Goal: Book appointment/travel/reservation

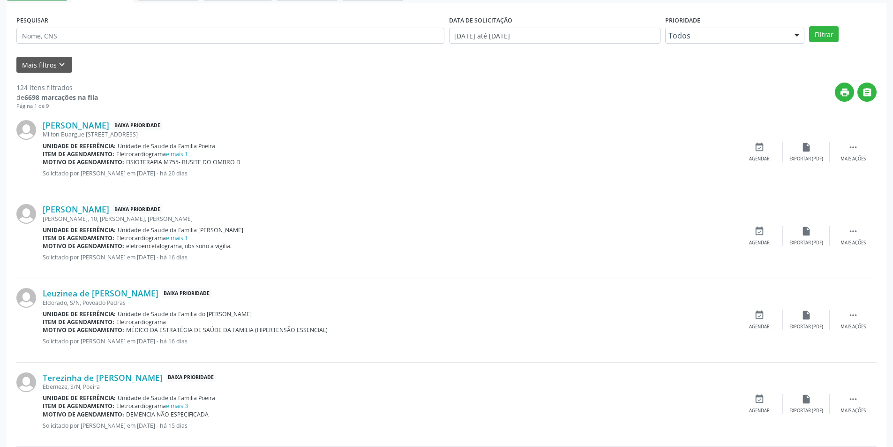
scroll to position [234, 0]
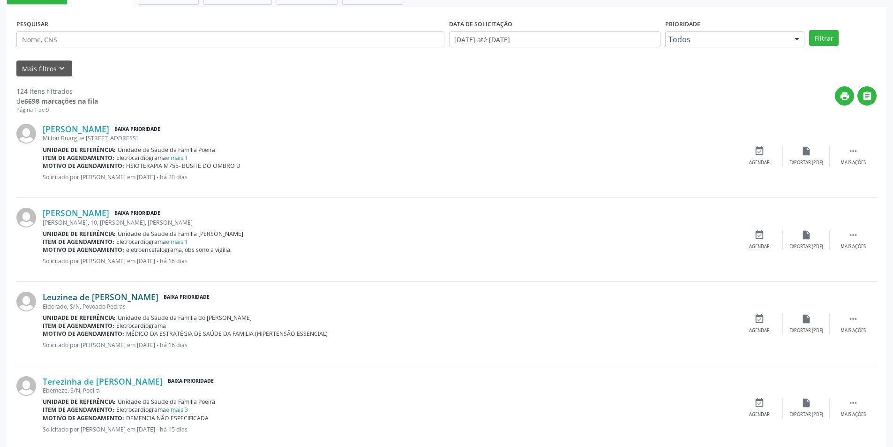
click at [117, 299] on link "Leuzinea de [PERSON_NAME]" at bounding box center [101, 296] width 116 height 10
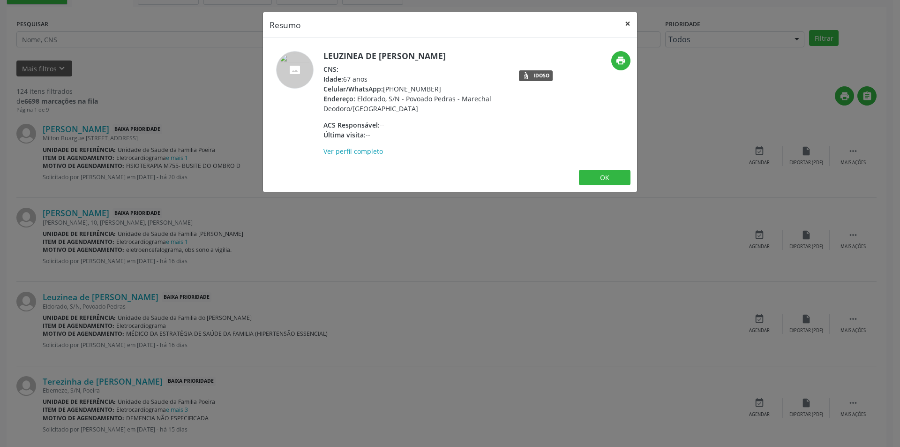
click at [623, 22] on button "×" at bounding box center [627, 23] width 19 height 23
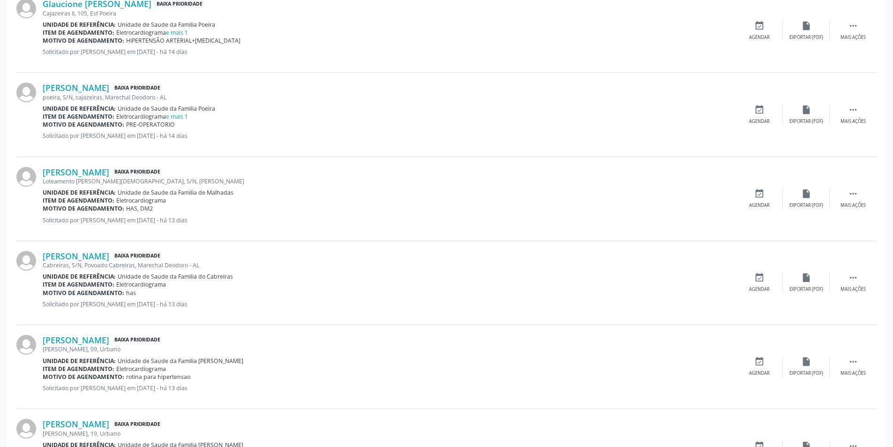
scroll to position [890, 0]
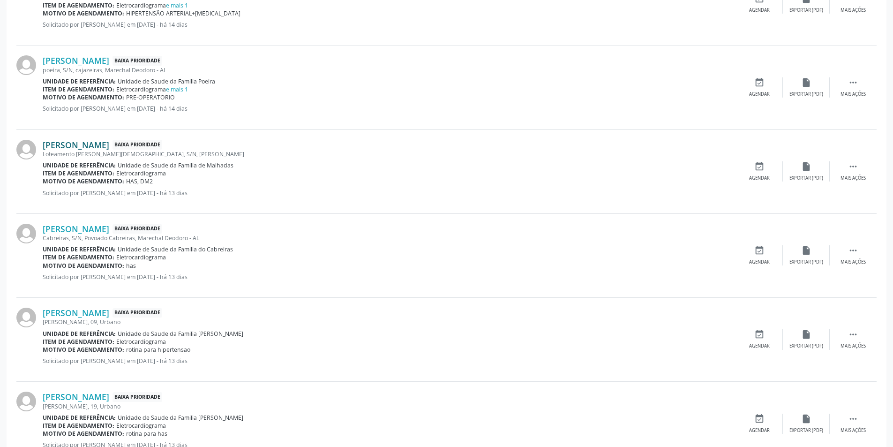
click at [95, 141] on link "[PERSON_NAME]" at bounding box center [76, 145] width 67 height 10
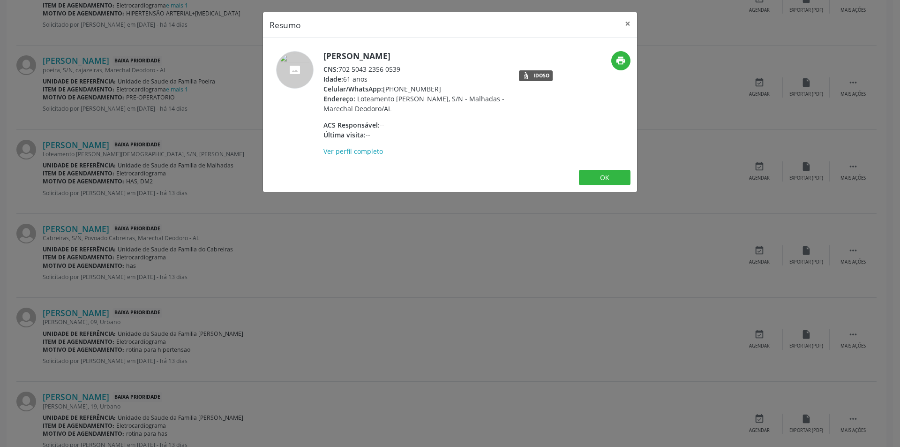
click at [341, 69] on div "CNS: 702 5043 2356 0539" at bounding box center [414, 69] width 182 height 10
drag, startPoint x: 341, startPoint y: 69, endPoint x: 404, endPoint y: 69, distance: 63.3
click at [404, 69] on div "CNS: 702 5043 2356 0539" at bounding box center [414, 69] width 182 height 10
copy div "702 5043 2356 0539"
click at [595, 174] on button "OK" at bounding box center [605, 178] width 52 height 16
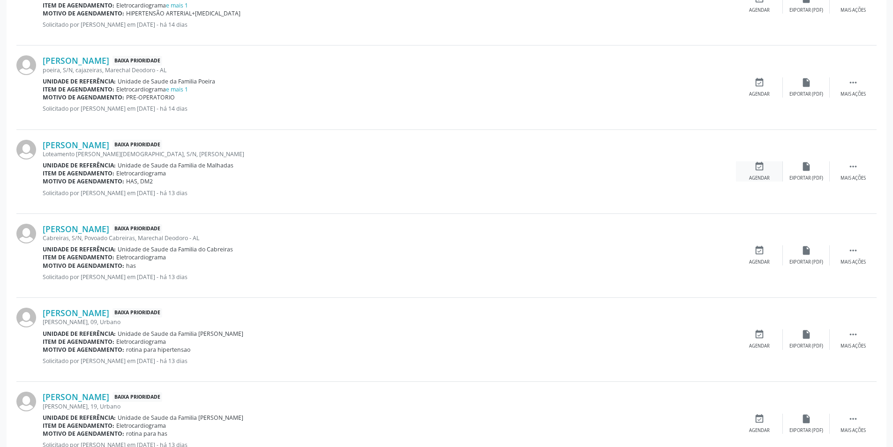
click at [763, 179] on div "Agendar" at bounding box center [759, 178] width 21 height 7
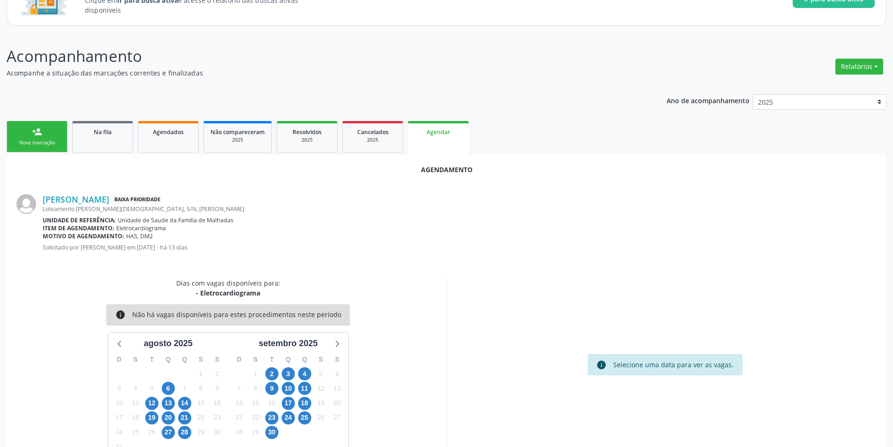
scroll to position [109, 0]
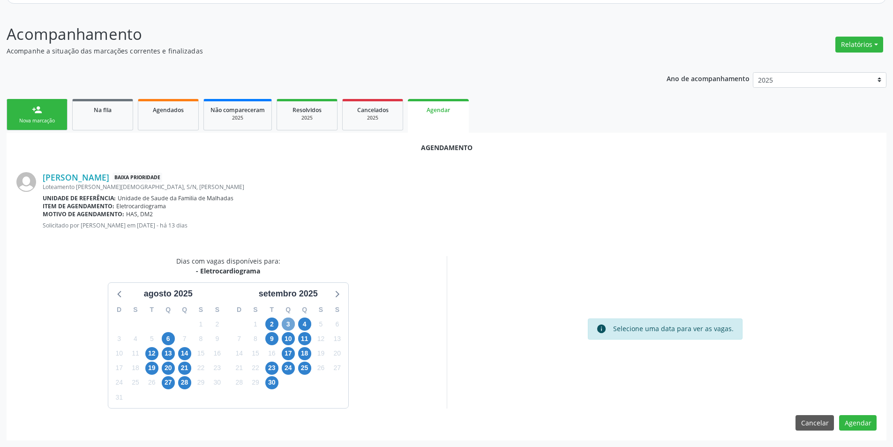
click at [288, 322] on span "3" at bounding box center [288, 323] width 13 height 13
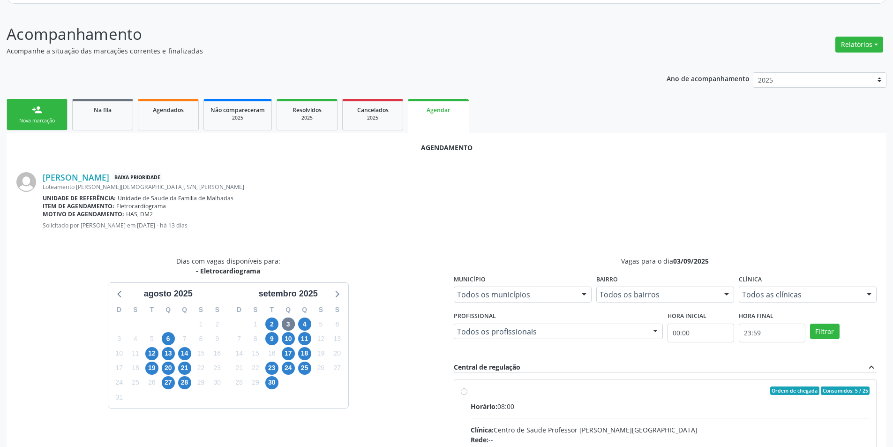
click at [465, 392] on input "Ordem de chegada Consumidos: 5 / 25 Horário: 08:00 Clínica: Centro de Saude Pro…" at bounding box center [464, 390] width 7 height 8
radio input "true"
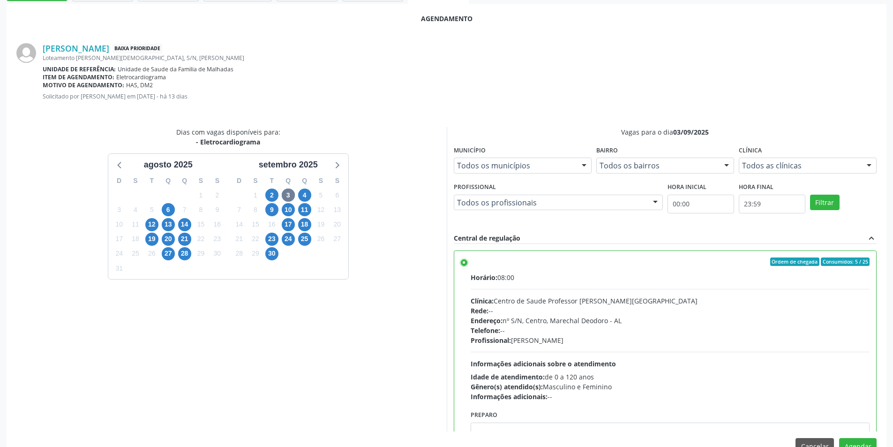
scroll to position [261, 0]
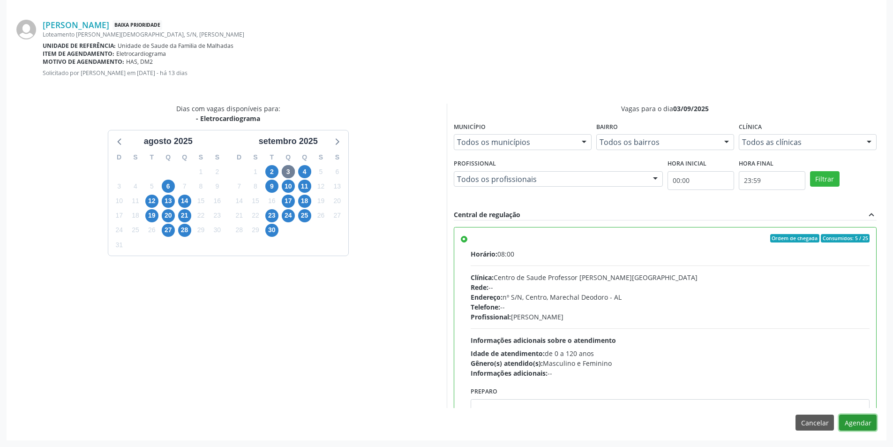
click at [857, 420] on button "Agendar" at bounding box center [857, 422] width 37 height 16
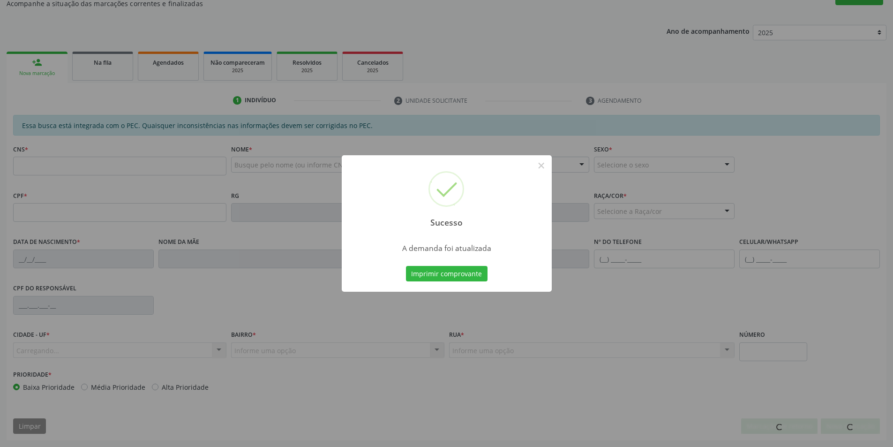
scroll to position [156, 0]
click at [81, 61] on div "Sucesso × A demanda foi atualizada Imprimir comprovante Cancel" at bounding box center [446, 223] width 893 height 447
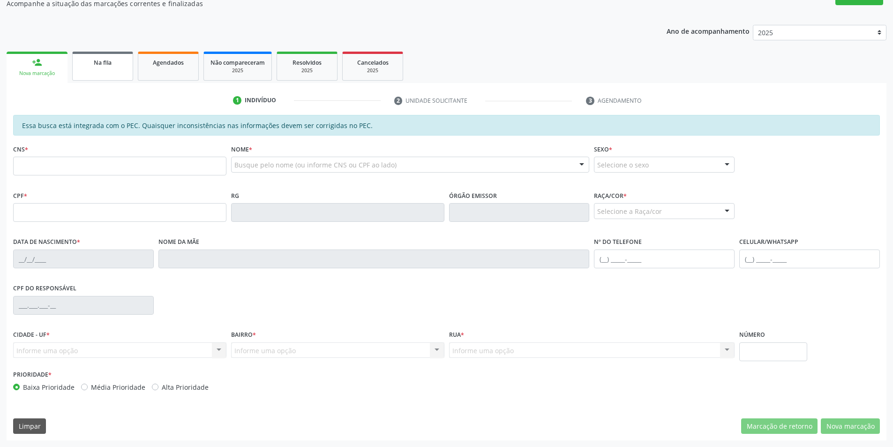
click at [99, 61] on span "Na fila" at bounding box center [103, 63] width 18 height 8
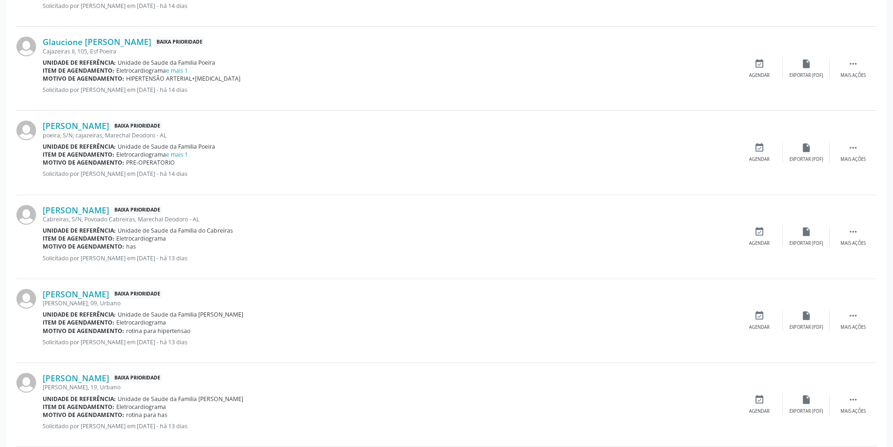
scroll to position [843, 0]
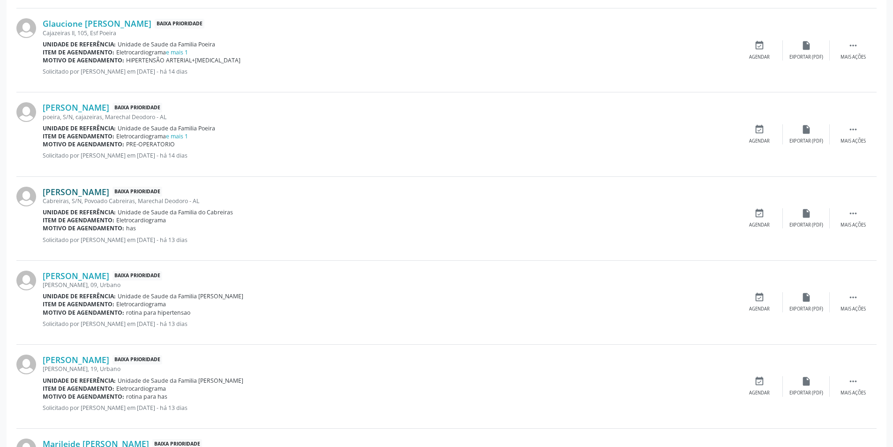
click at [106, 188] on link "[PERSON_NAME]" at bounding box center [76, 191] width 67 height 10
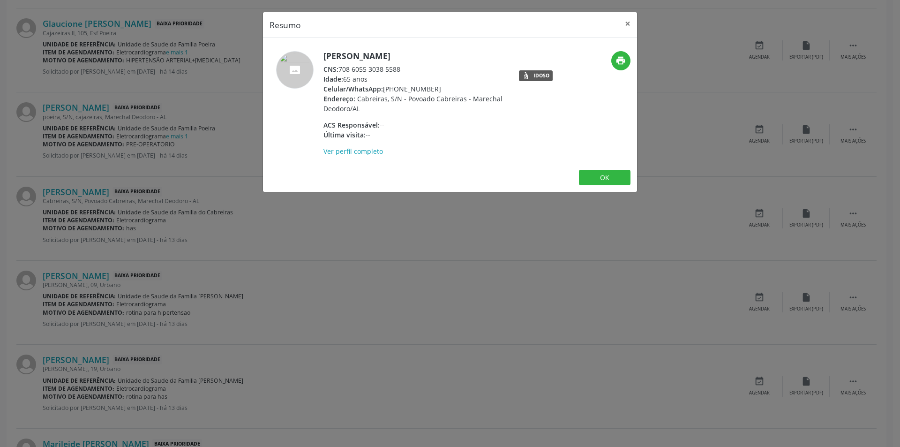
click at [340, 68] on div "CNS: 708 6055 3038 5588" at bounding box center [414, 69] width 182 height 10
drag, startPoint x: 340, startPoint y: 68, endPoint x: 391, endPoint y: 69, distance: 51.1
click at [391, 69] on div "CNS: 708 6055 3038 5588" at bounding box center [414, 69] width 182 height 10
copy div "708 6055 3038 5588"
click at [601, 174] on button "OK" at bounding box center [605, 178] width 52 height 16
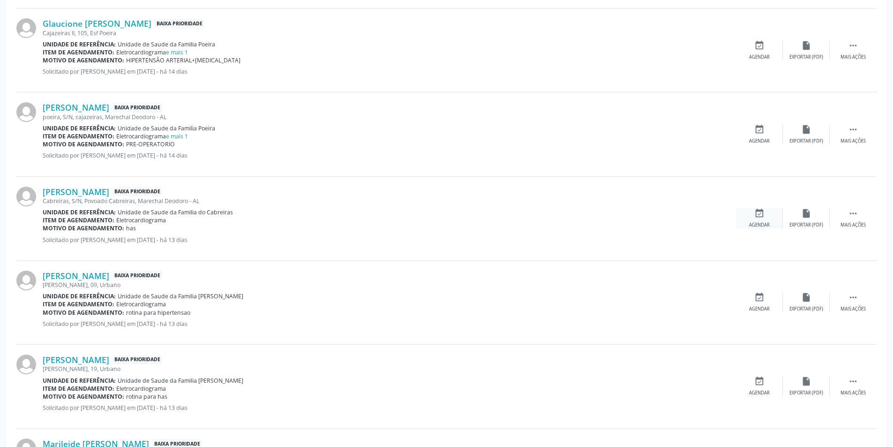
click at [763, 222] on div "Agendar" at bounding box center [759, 225] width 21 height 7
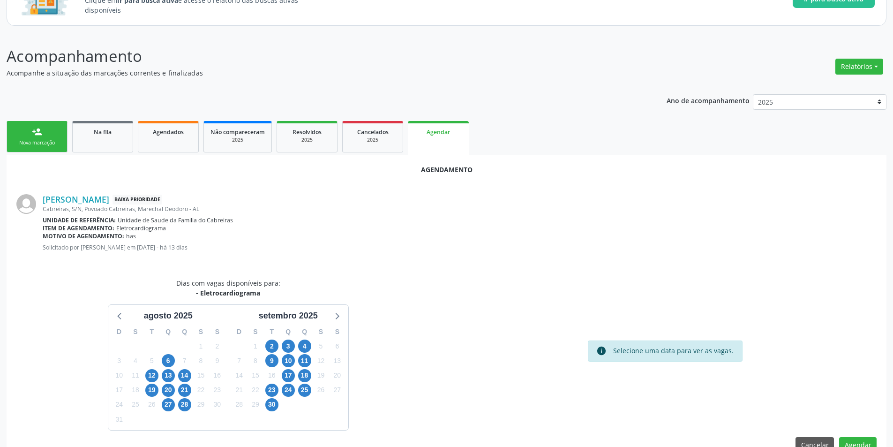
scroll to position [109, 0]
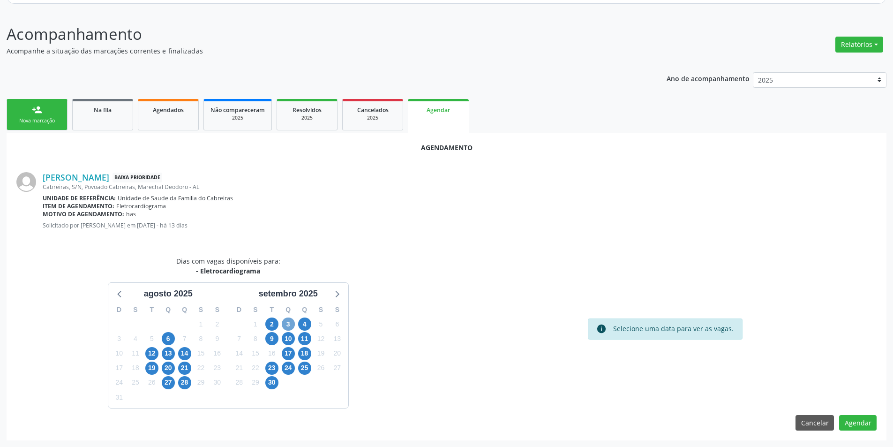
click at [285, 325] on span "3" at bounding box center [288, 323] width 13 height 13
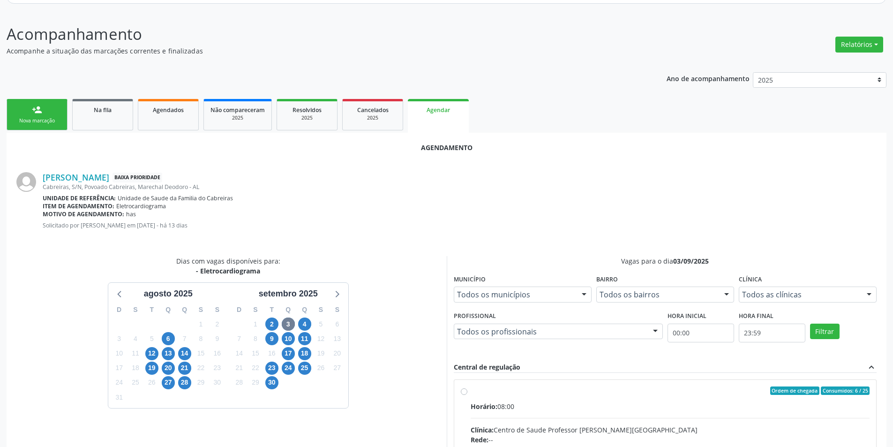
click at [467, 394] on input "Ordem de chegada Consumidos: 6 / 25 Horário: 08:00 Clínica: Centro de Saude Pro…" at bounding box center [464, 390] width 7 height 8
radio input "true"
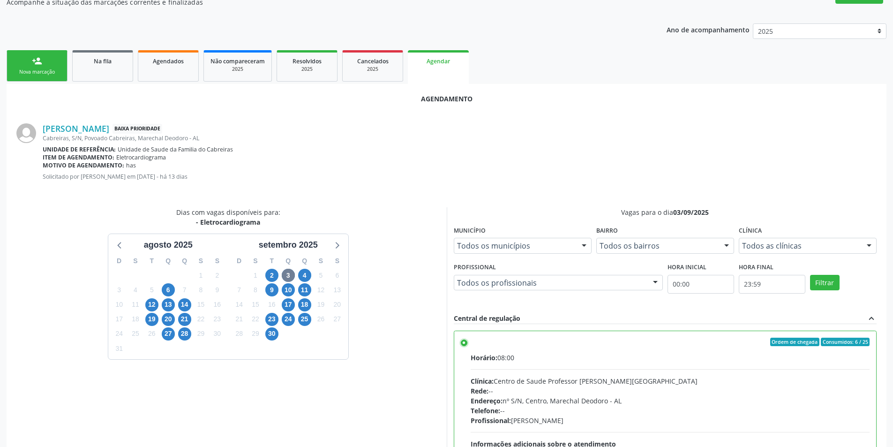
scroll to position [261, 0]
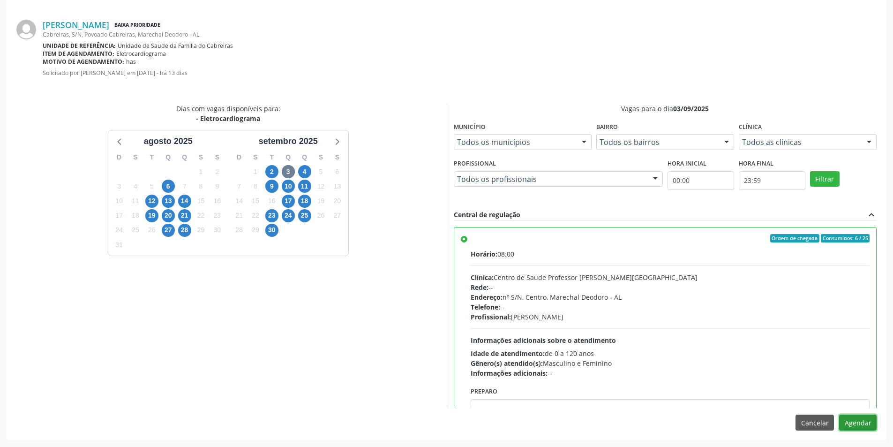
click at [848, 424] on button "Agendar" at bounding box center [857, 422] width 37 height 16
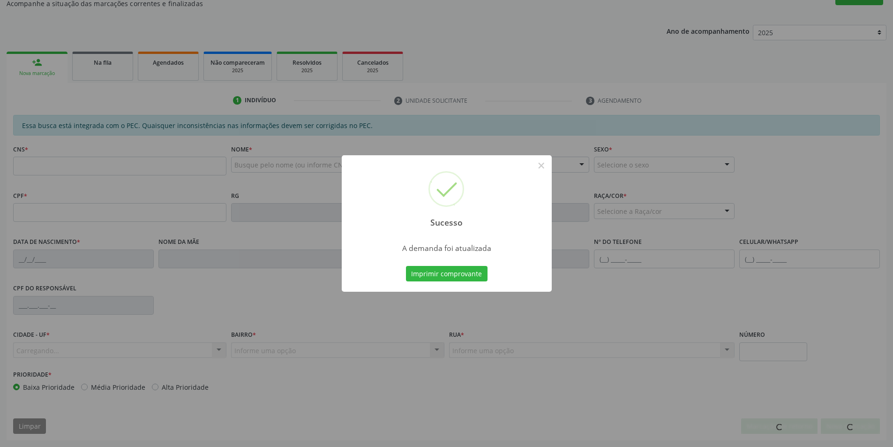
scroll to position [156, 0]
click at [542, 163] on button "×" at bounding box center [541, 165] width 16 height 16
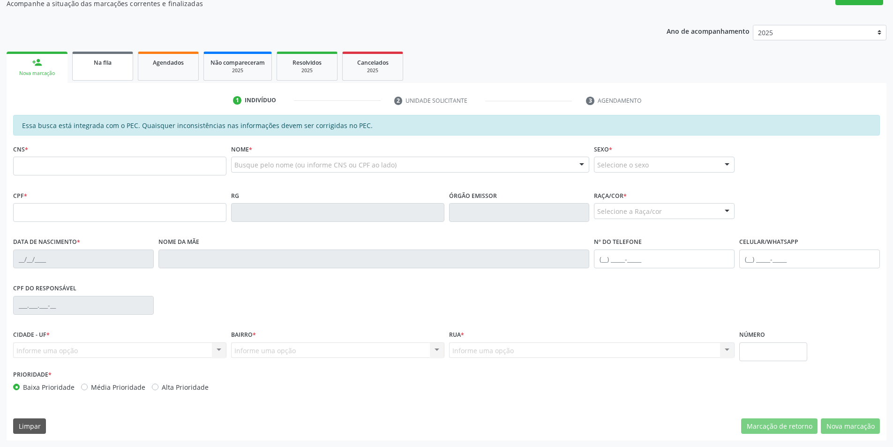
click at [113, 74] on link "Na fila" at bounding box center [102, 66] width 61 height 29
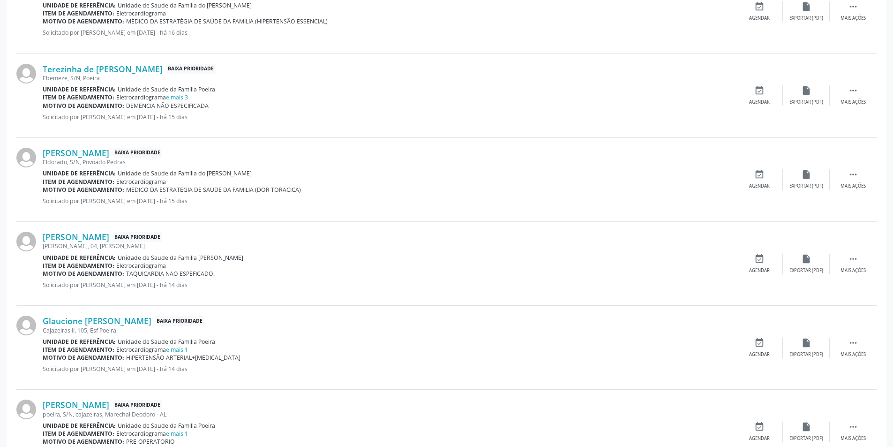
scroll to position [562, 0]
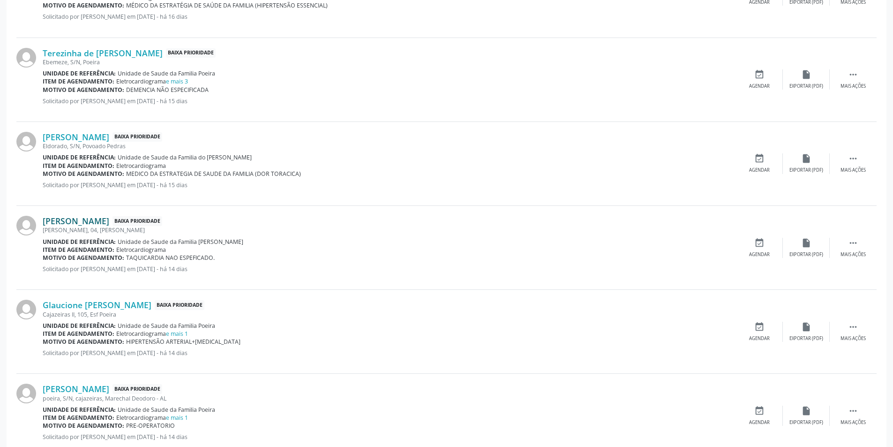
click at [86, 220] on link "[PERSON_NAME]" at bounding box center [76, 221] width 67 height 10
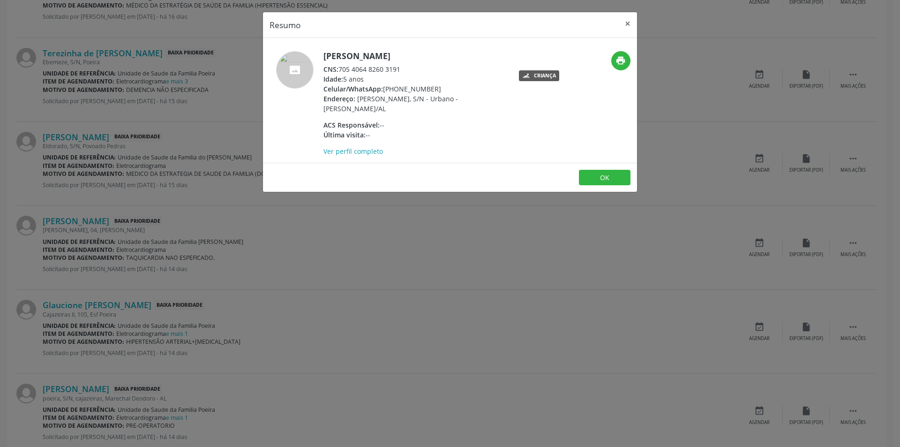
click at [243, 300] on div "Resumo × [PERSON_NAME] CNS: 705 4064 8260 3191 Idade: 5 anos Celular/WhatsApp: …" at bounding box center [450, 223] width 900 height 447
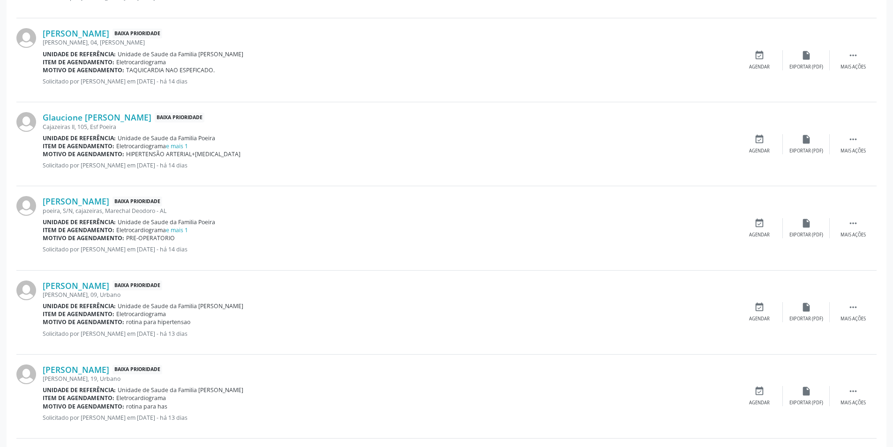
scroll to position [797, 0]
